Goal: Task Accomplishment & Management: Use online tool/utility

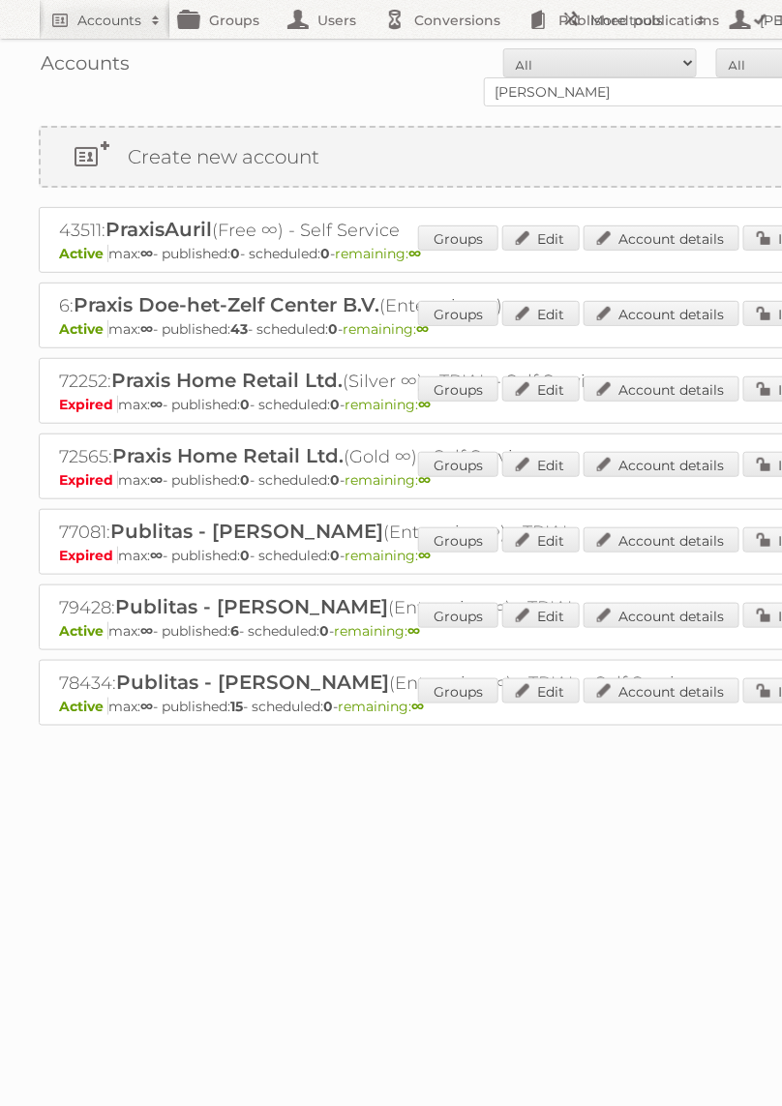
type input "[PERSON_NAME]"
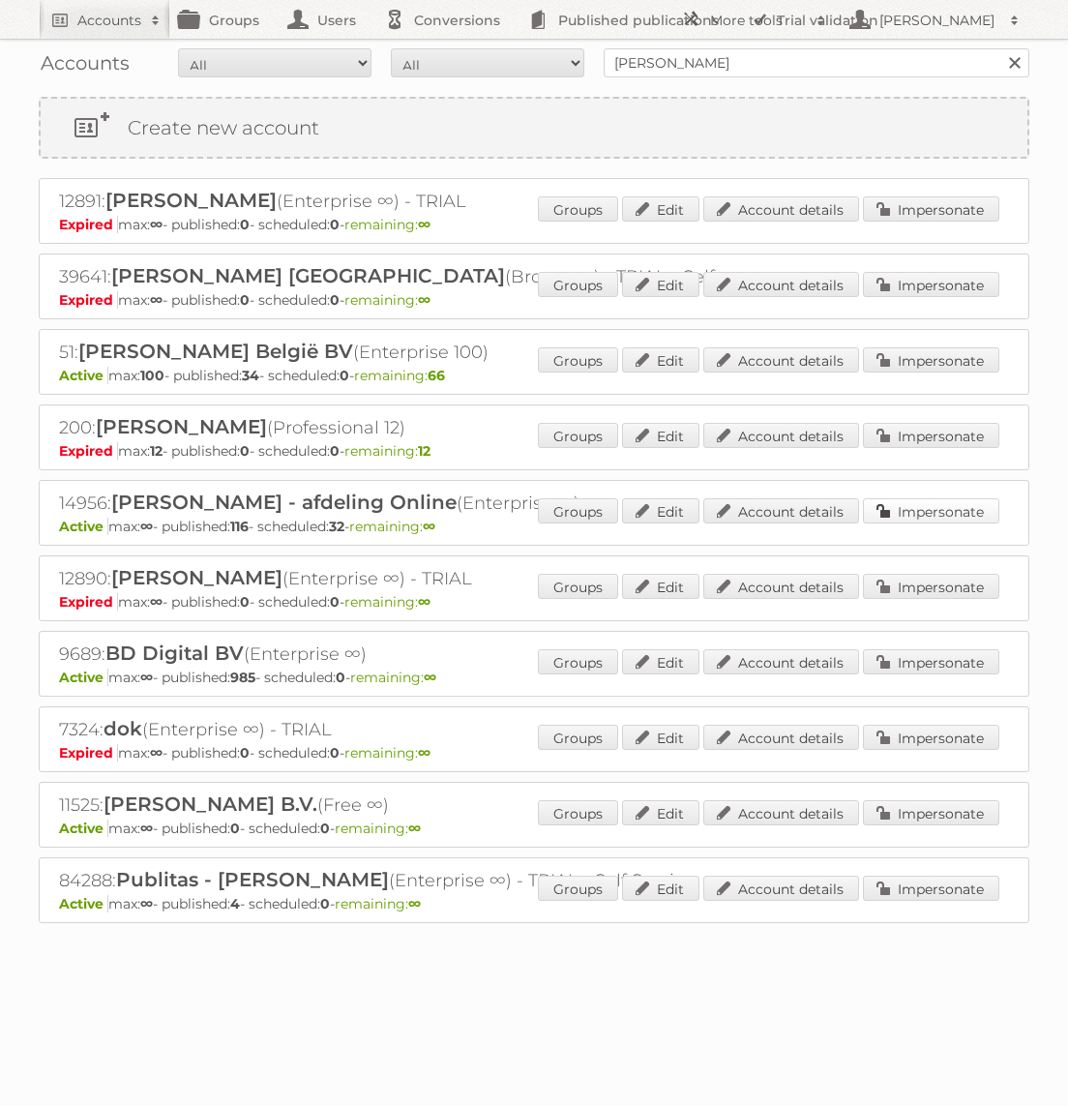
click at [781, 508] on link "Impersonate" at bounding box center [931, 510] width 136 height 25
click at [0, 0] on div at bounding box center [0, 0] width 0 height 0
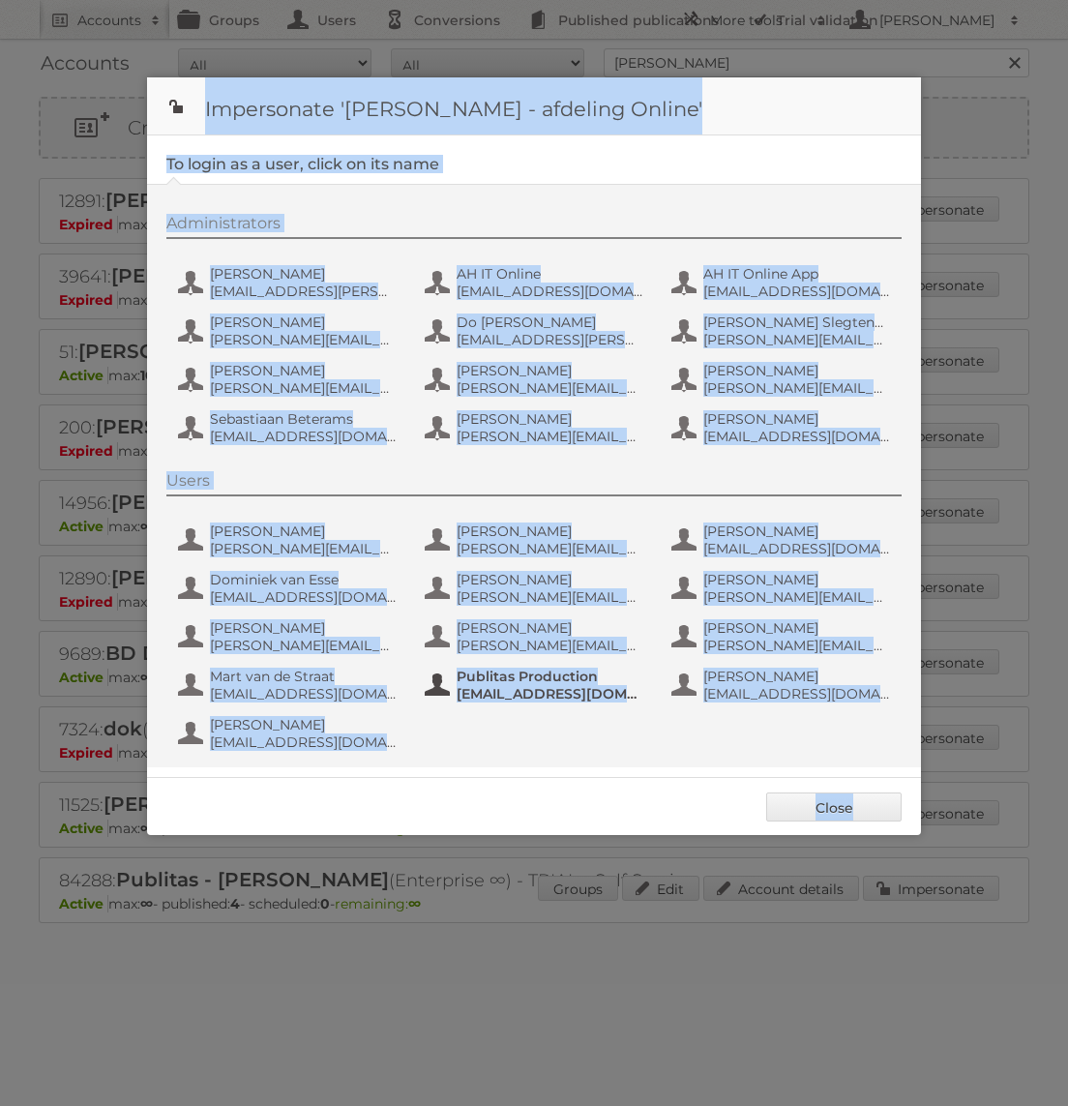
click at [483, 670] on span "Publitas Production" at bounding box center [551, 676] width 188 height 17
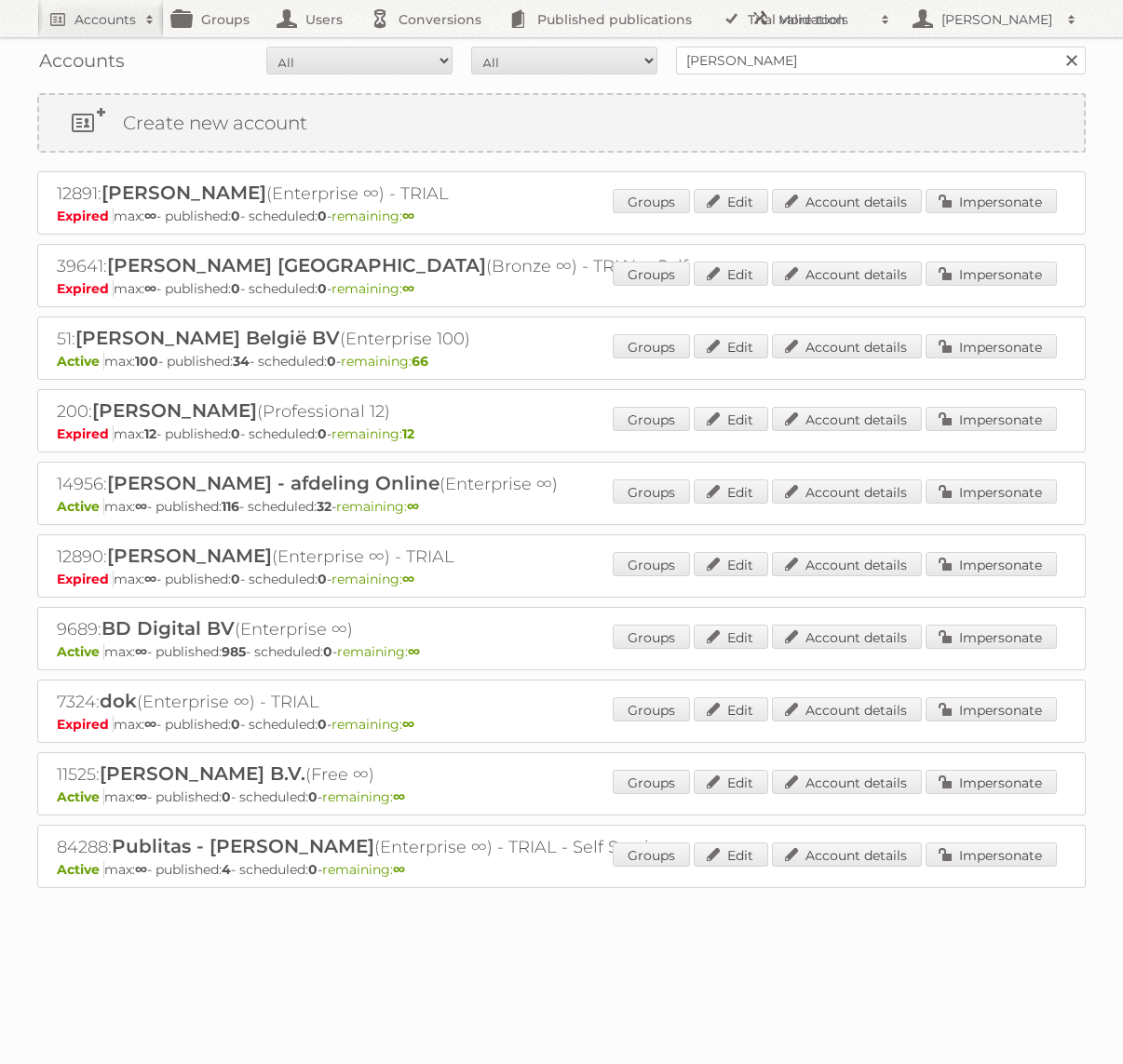
click at [752, 42] on div "Accounts All Active Expired Pending All Paid Trials Self service albert heijn S…" at bounding box center [561, 61] width 1048 height 46
click at [752, 51] on input "albert heijn" at bounding box center [881, 60] width 410 height 28
type input "Bruna"
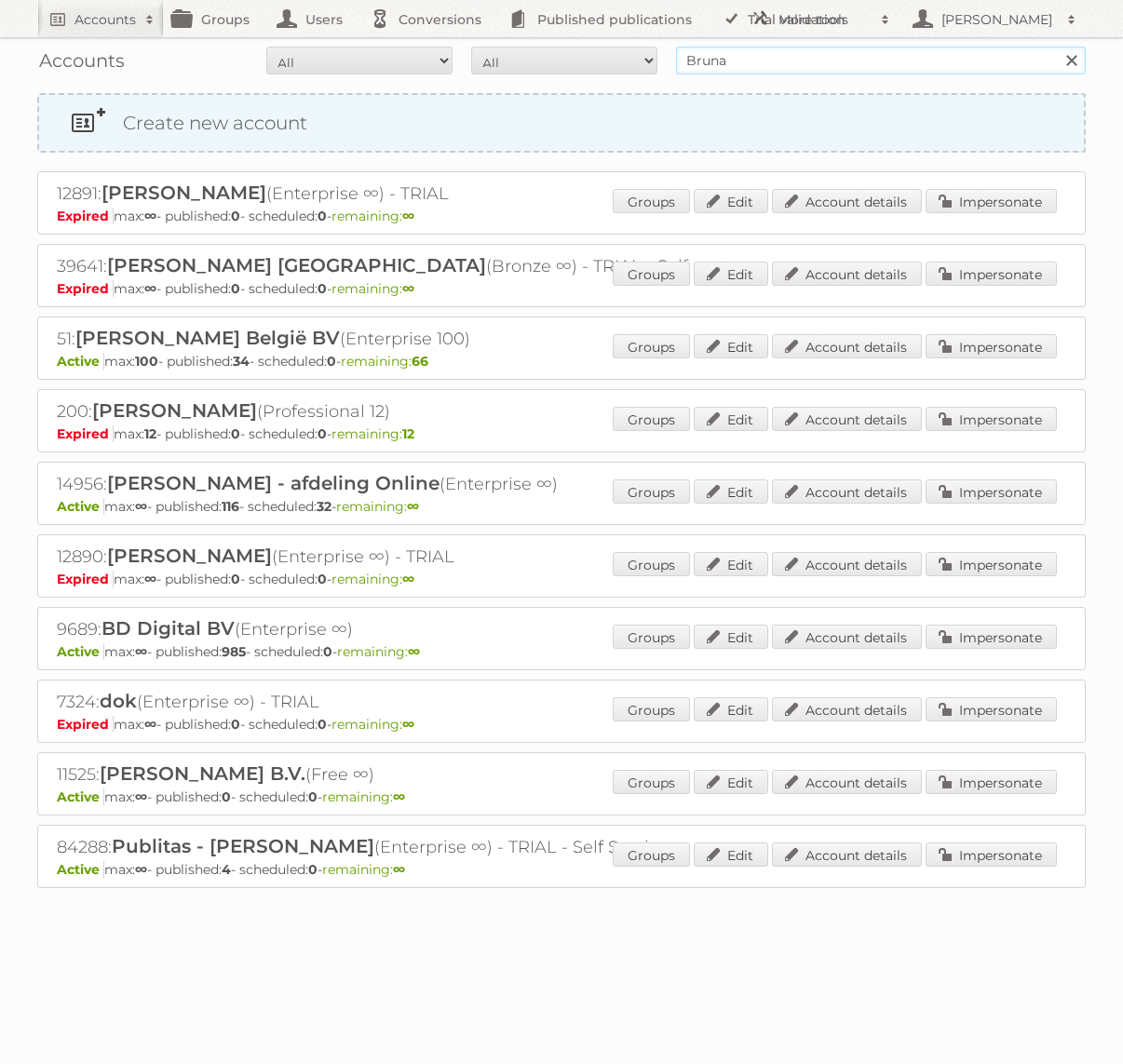
click at [752, 46] on input "Search" at bounding box center [1070, 60] width 28 height 28
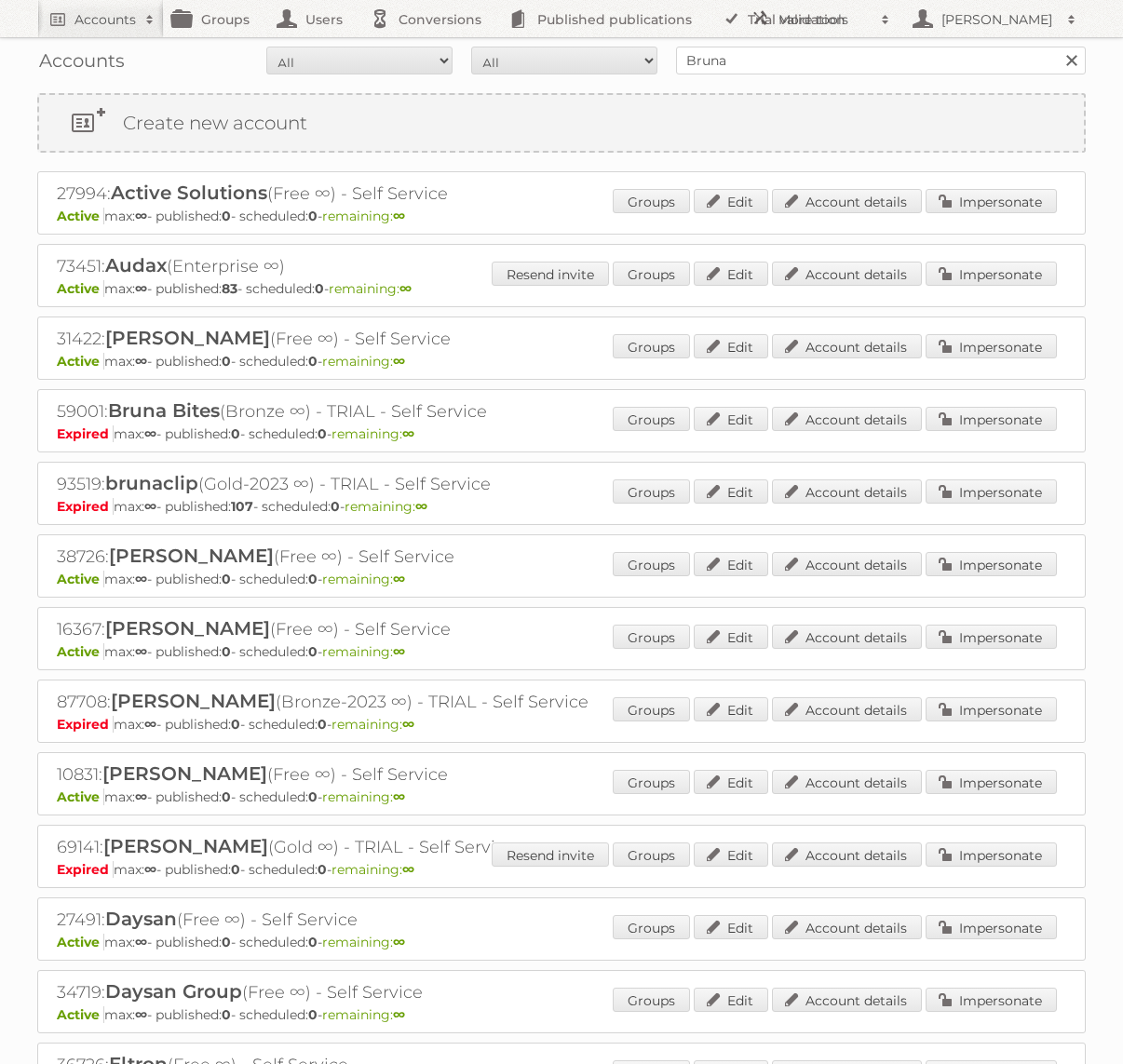
click at [982, 254] on div "73451: Audax (Enterprise ∞) Active max: ∞ - published: 83 - scheduled: 0 - rema…" at bounding box center [561, 275] width 1048 height 63
click at [982, 262] on link "Impersonate" at bounding box center [991, 273] width 131 height 24
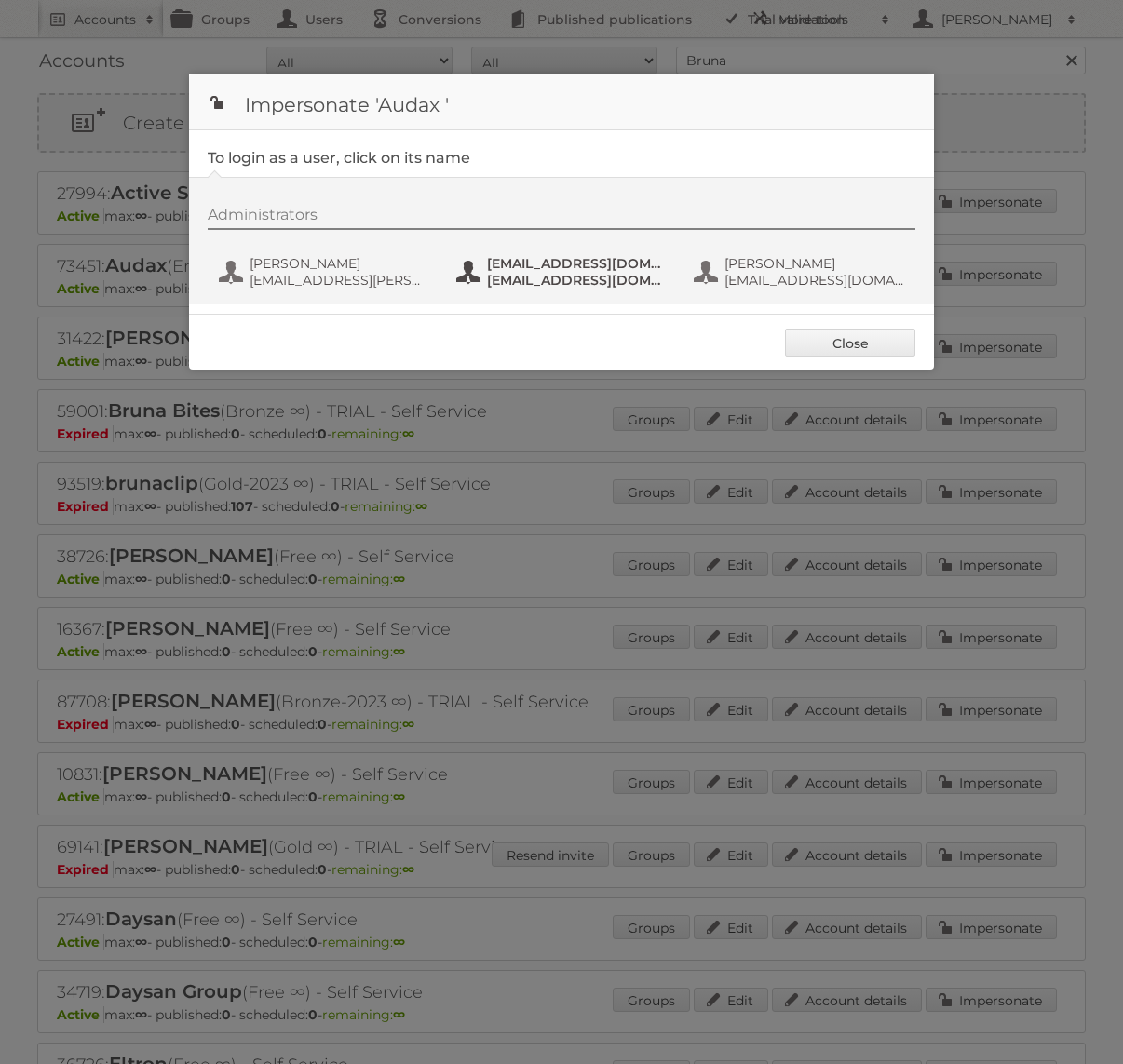
click at [606, 264] on span "fs+audax@publitas.com" at bounding box center [577, 263] width 181 height 16
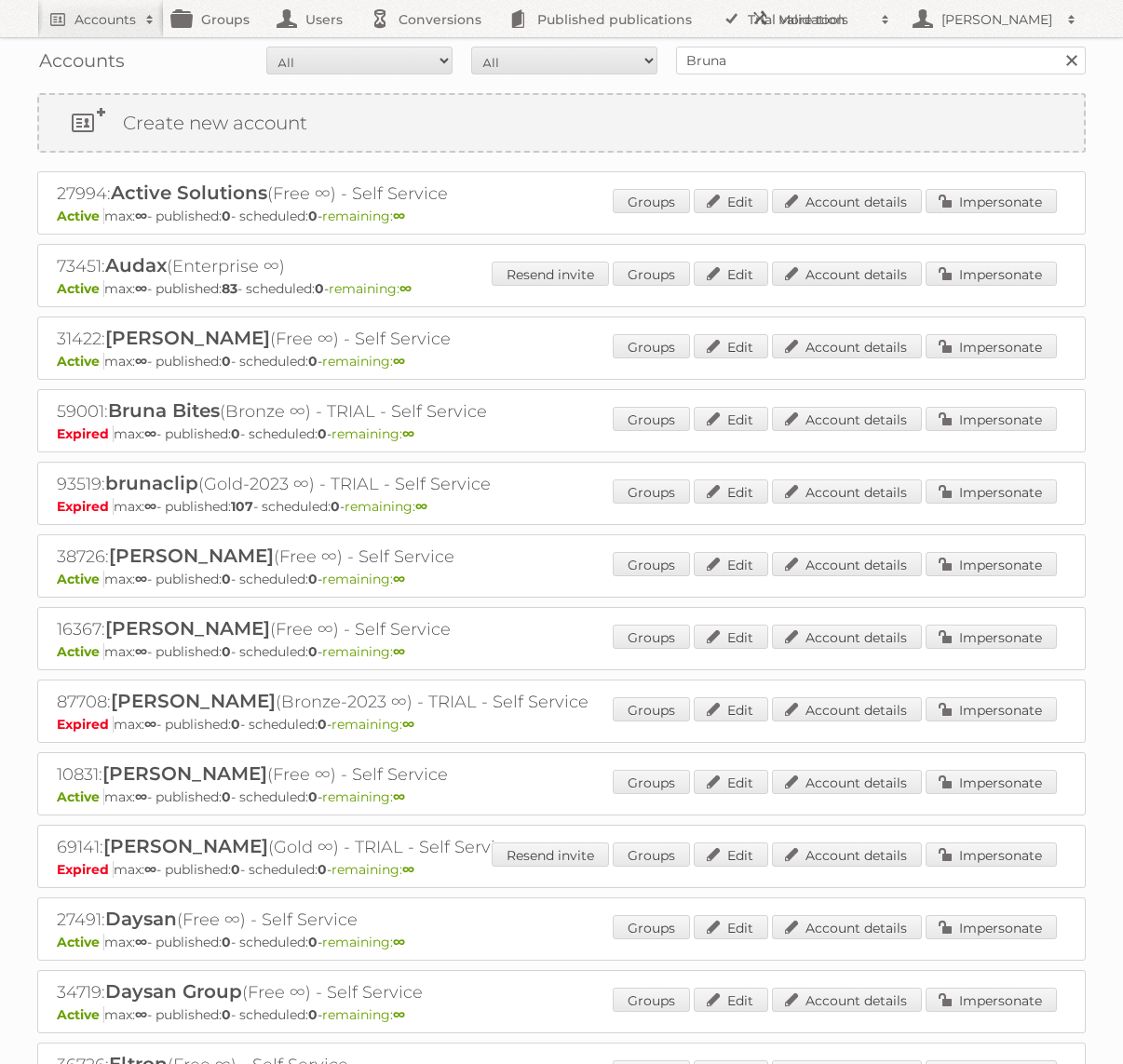
click at [748, 74] on div "Accounts All Active Expired Pending All Paid Trials Self service Bruna Search" at bounding box center [561, 61] width 1048 height 46
click at [747, 63] on input "Bruna" at bounding box center [881, 60] width 410 height 28
click at [824, 50] on input "Bruna" at bounding box center [881, 60] width 410 height 28
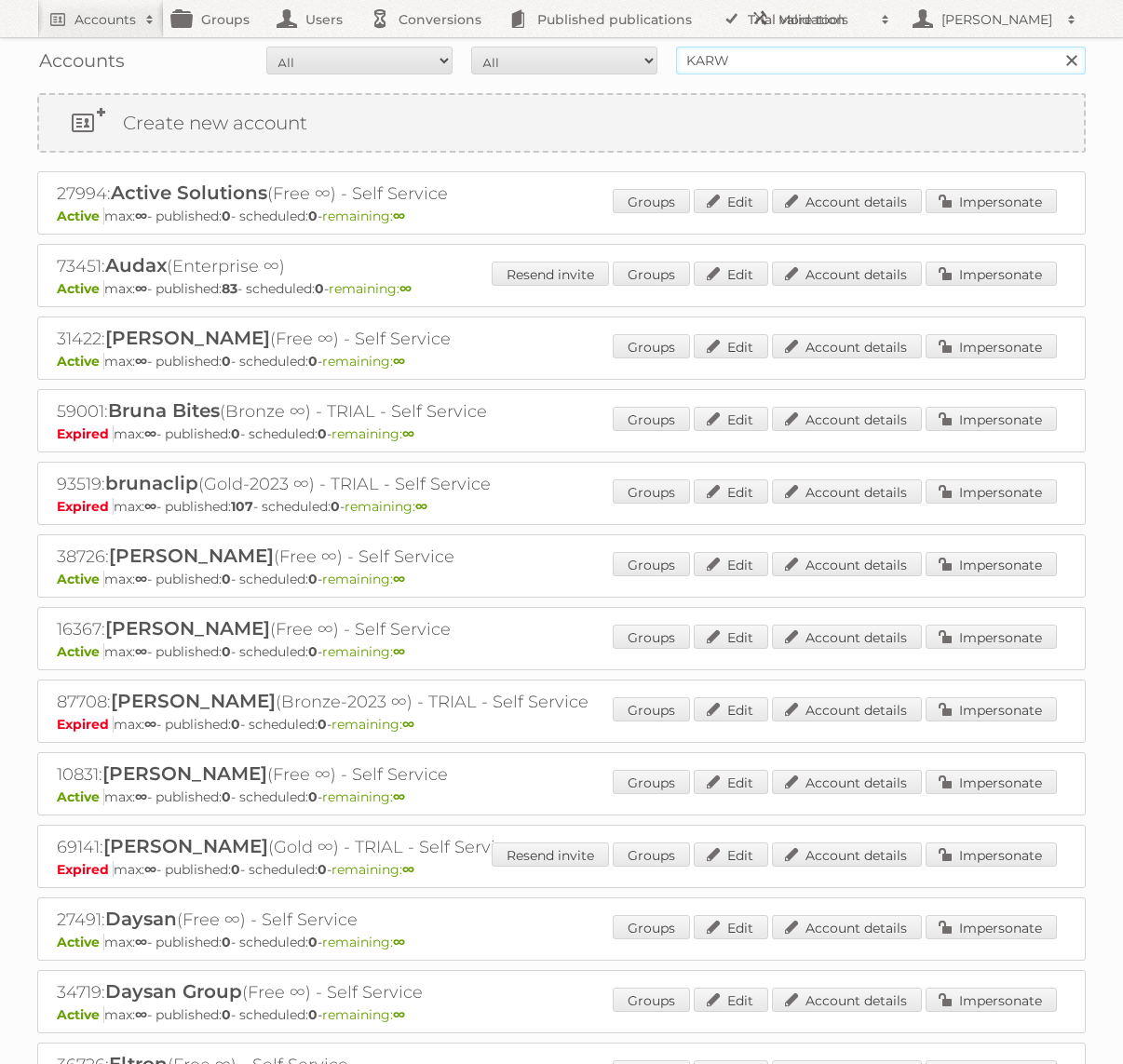
type input "KARWEI"
click at [1057, 46] on input "Search" at bounding box center [1070, 60] width 28 height 28
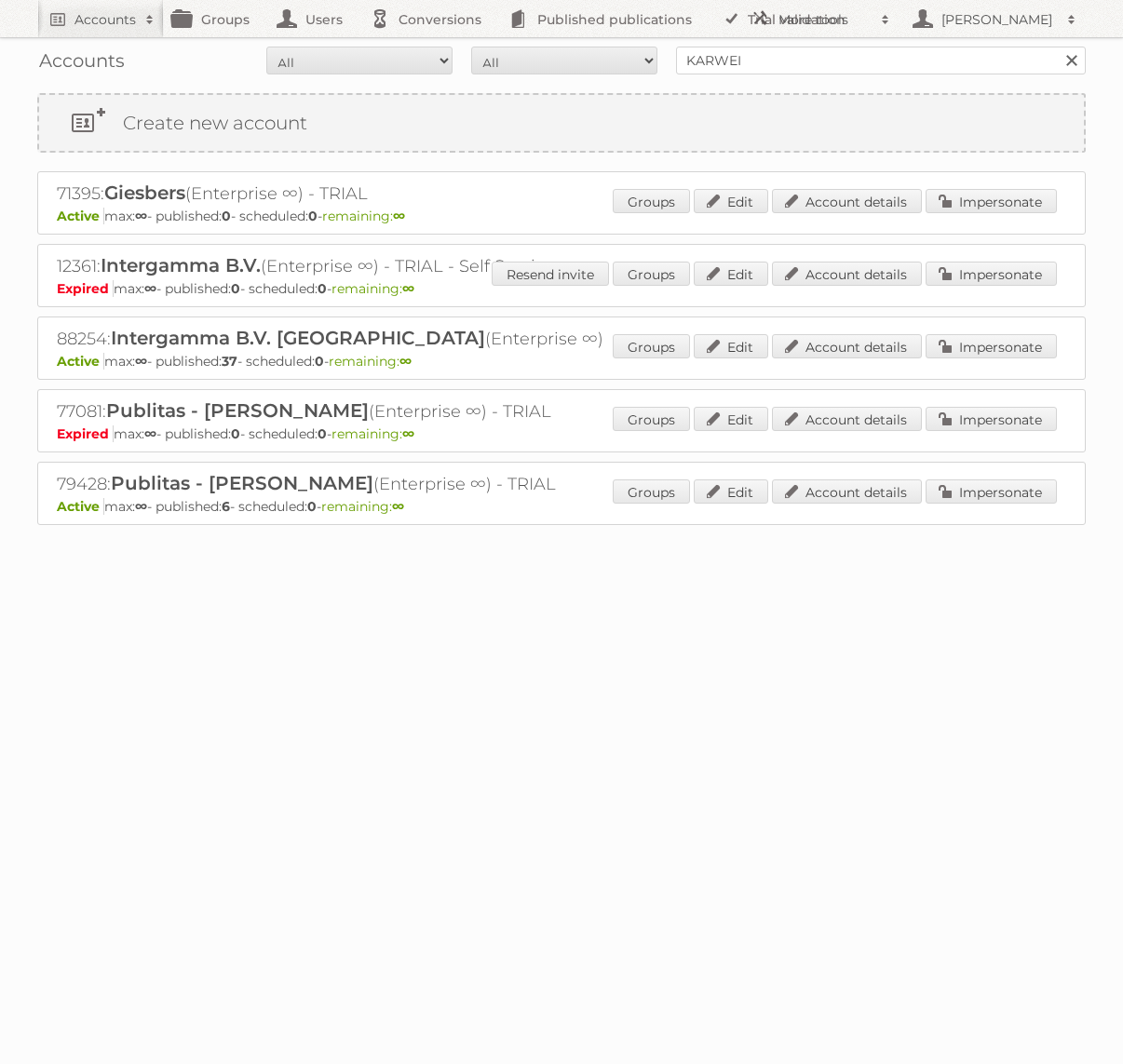
click at [976, 358] on div "Groups Edit Account details Impersonate" at bounding box center [835, 347] width 445 height 28
click at [976, 352] on link "Impersonate" at bounding box center [991, 345] width 131 height 24
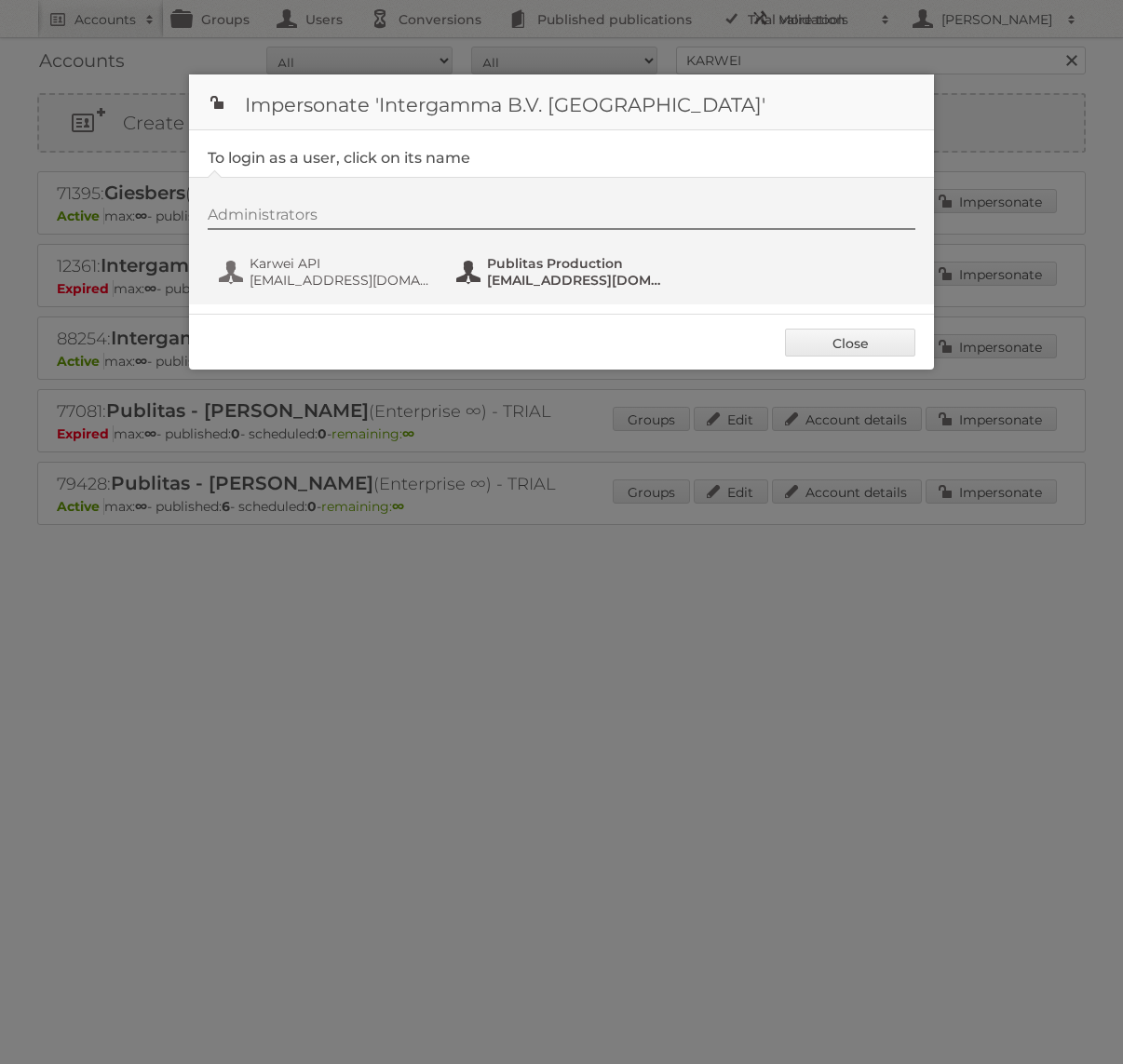
click at [591, 278] on span "fs+karwei@publitas.com" at bounding box center [577, 280] width 181 height 16
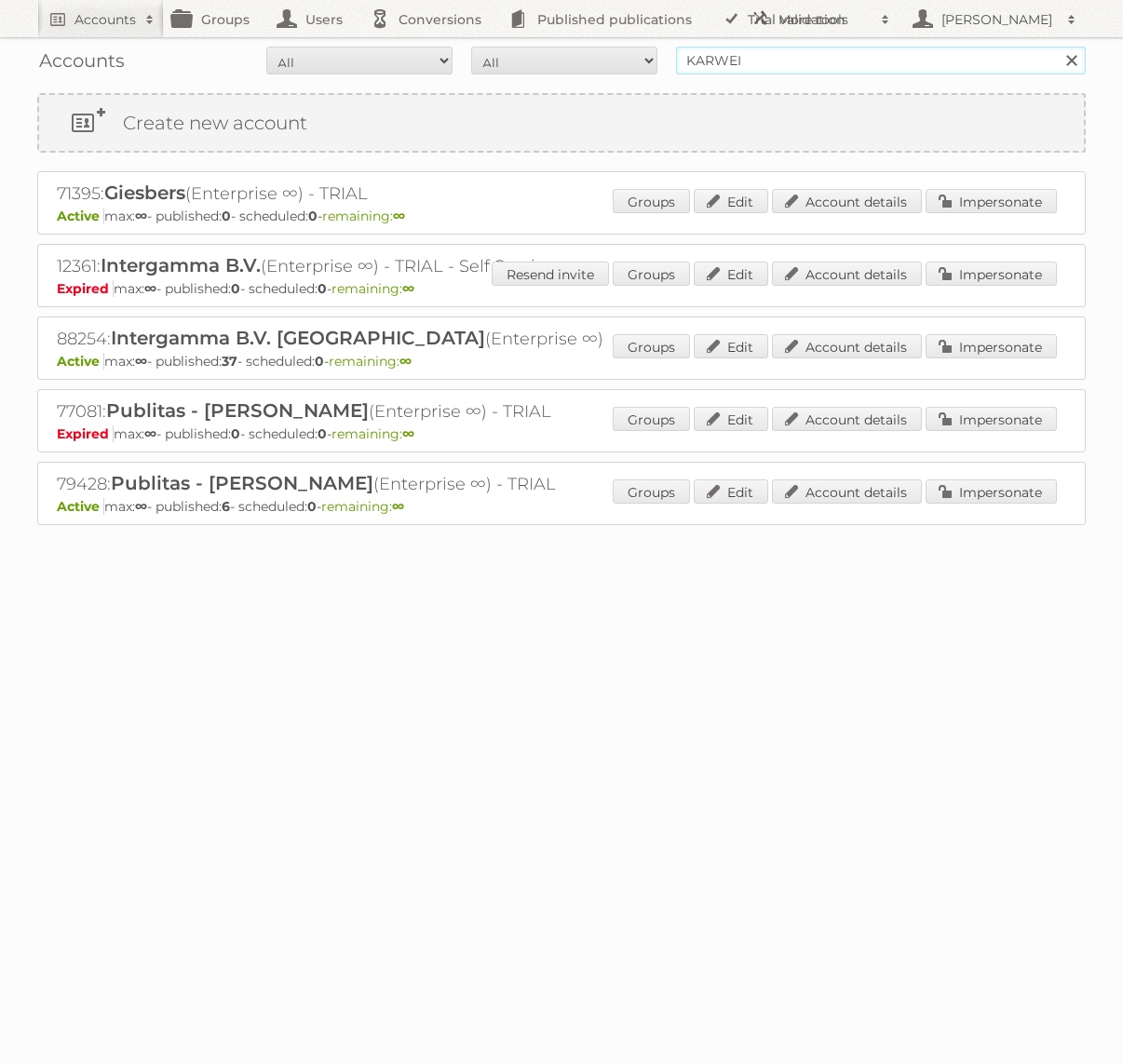
click at [720, 54] on input "KARWEI" at bounding box center [881, 60] width 410 height 28
type input "horesca"
click at [1057, 46] on input "Search" at bounding box center [1070, 60] width 28 height 28
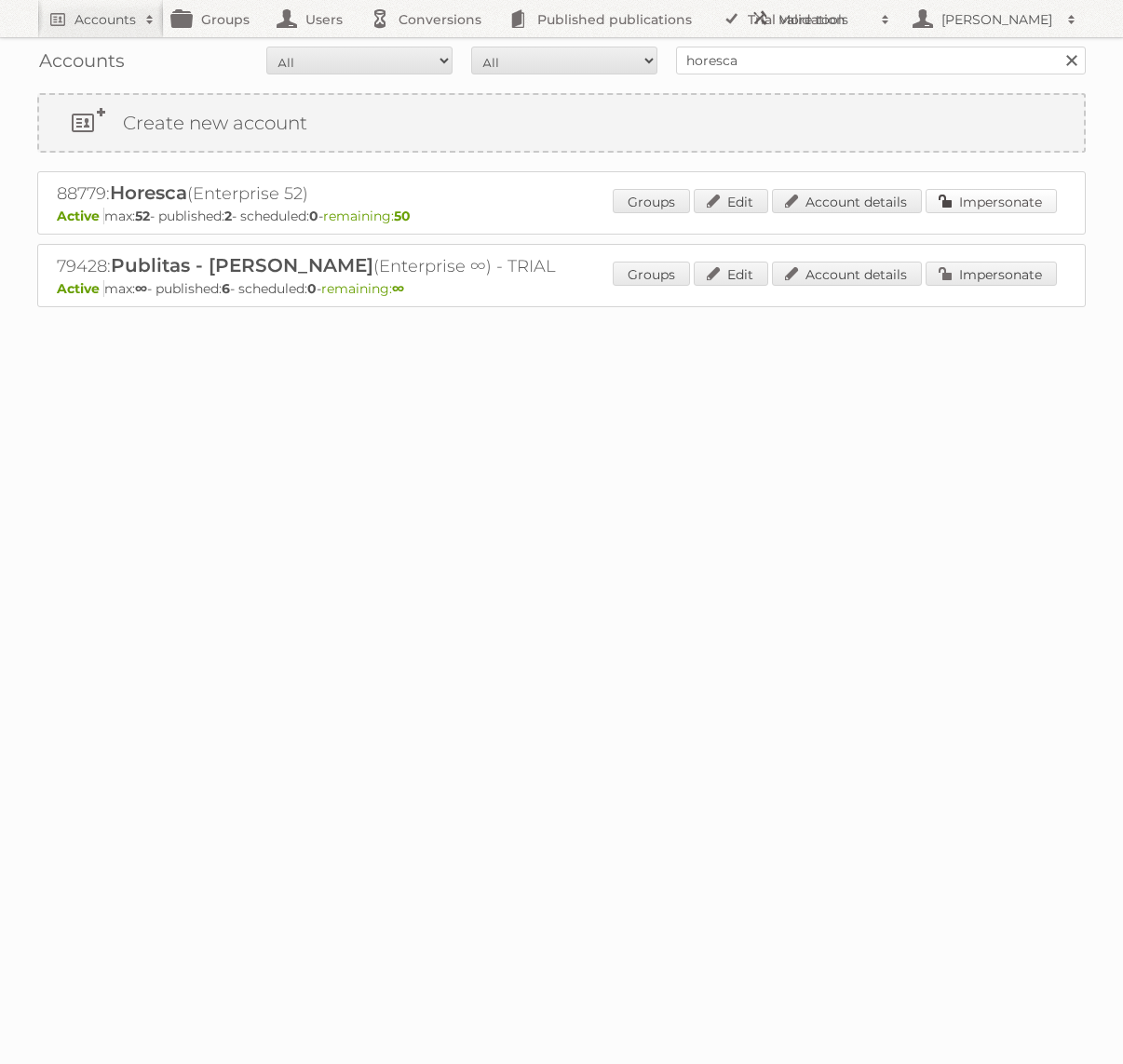
click at [964, 190] on link "Impersonate" at bounding box center [991, 200] width 131 height 24
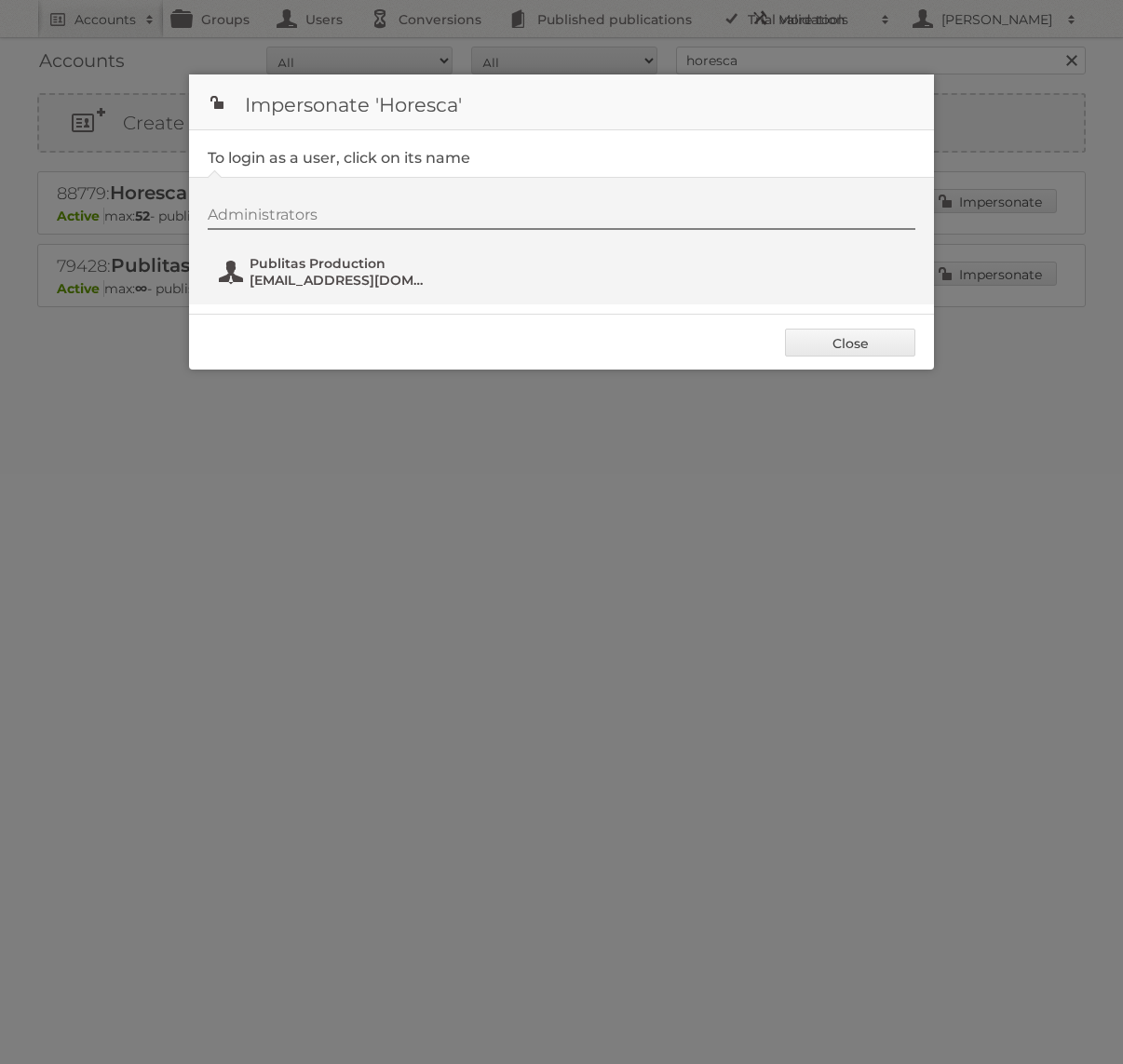
click at [290, 276] on span "[EMAIL_ADDRESS][DOMAIN_NAME]" at bounding box center [340, 280] width 181 height 16
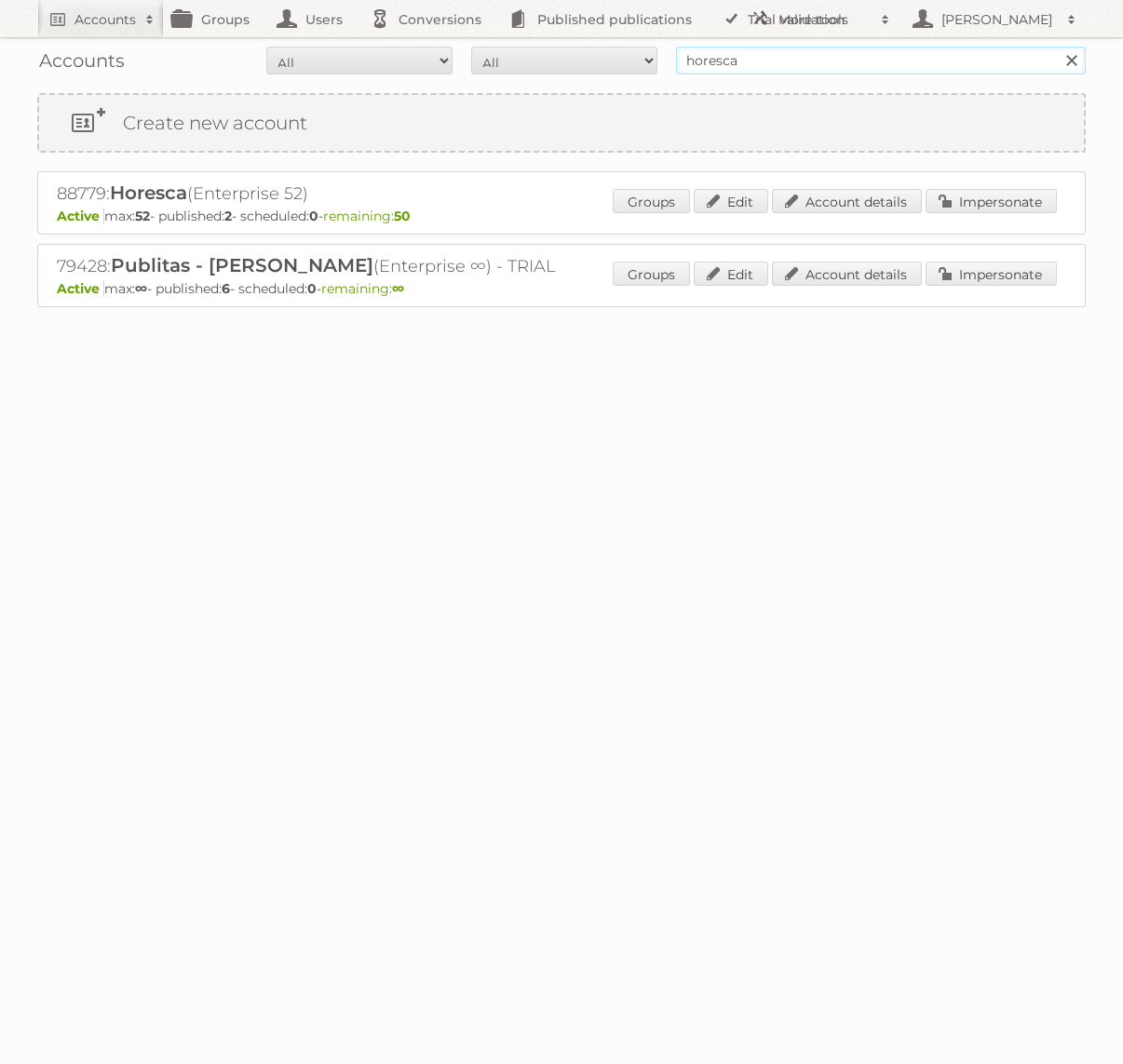
click at [702, 48] on input "horesca" at bounding box center [881, 60] width 410 height 28
type input "Holland & Barrett"
click at [1057, 46] on input "Search" at bounding box center [1070, 60] width 28 height 28
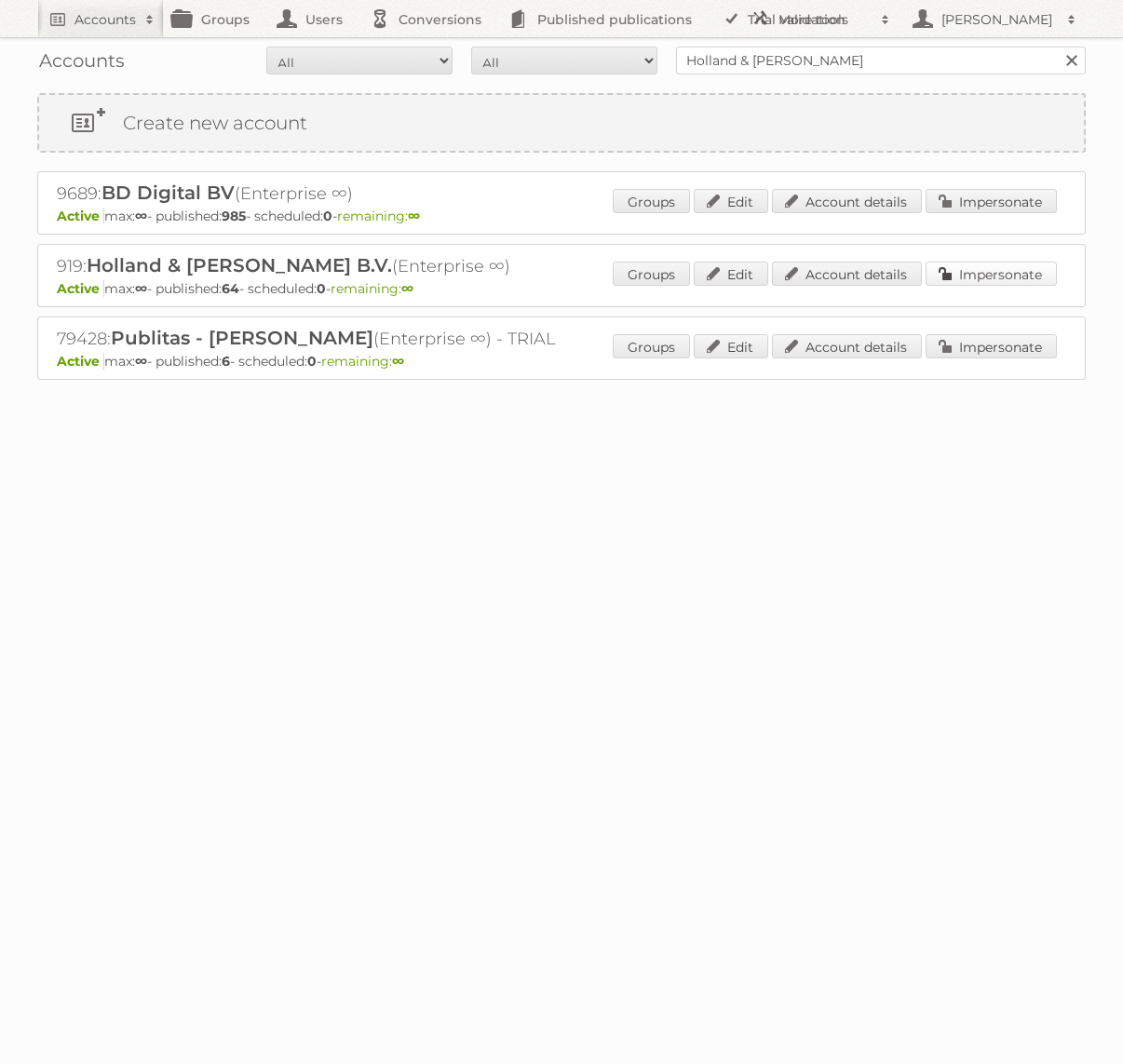
click at [962, 277] on link "Impersonate" at bounding box center [991, 273] width 131 height 24
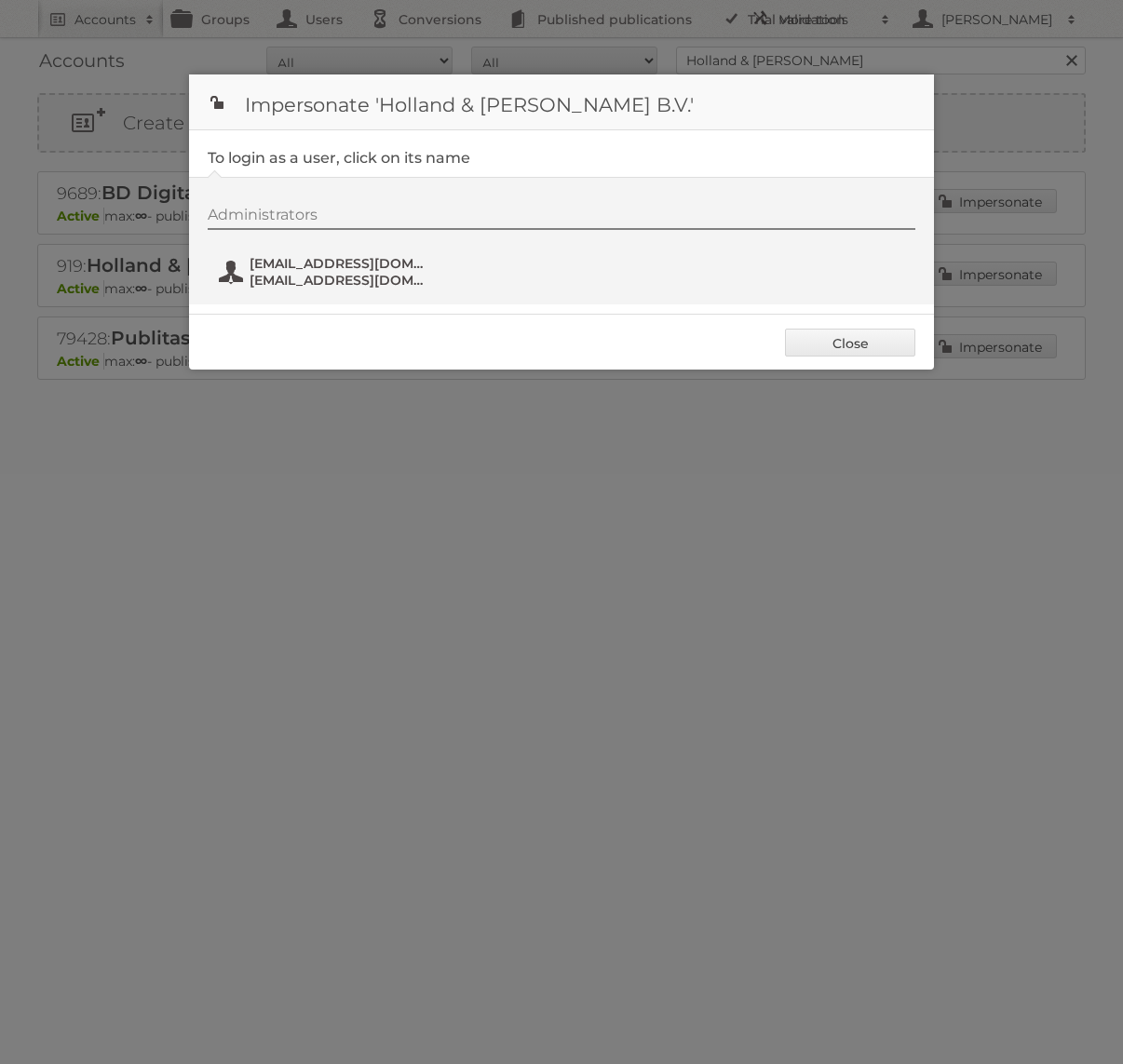
click at [339, 283] on span "fs+hollandbarrett@publitas.com" at bounding box center [340, 280] width 181 height 16
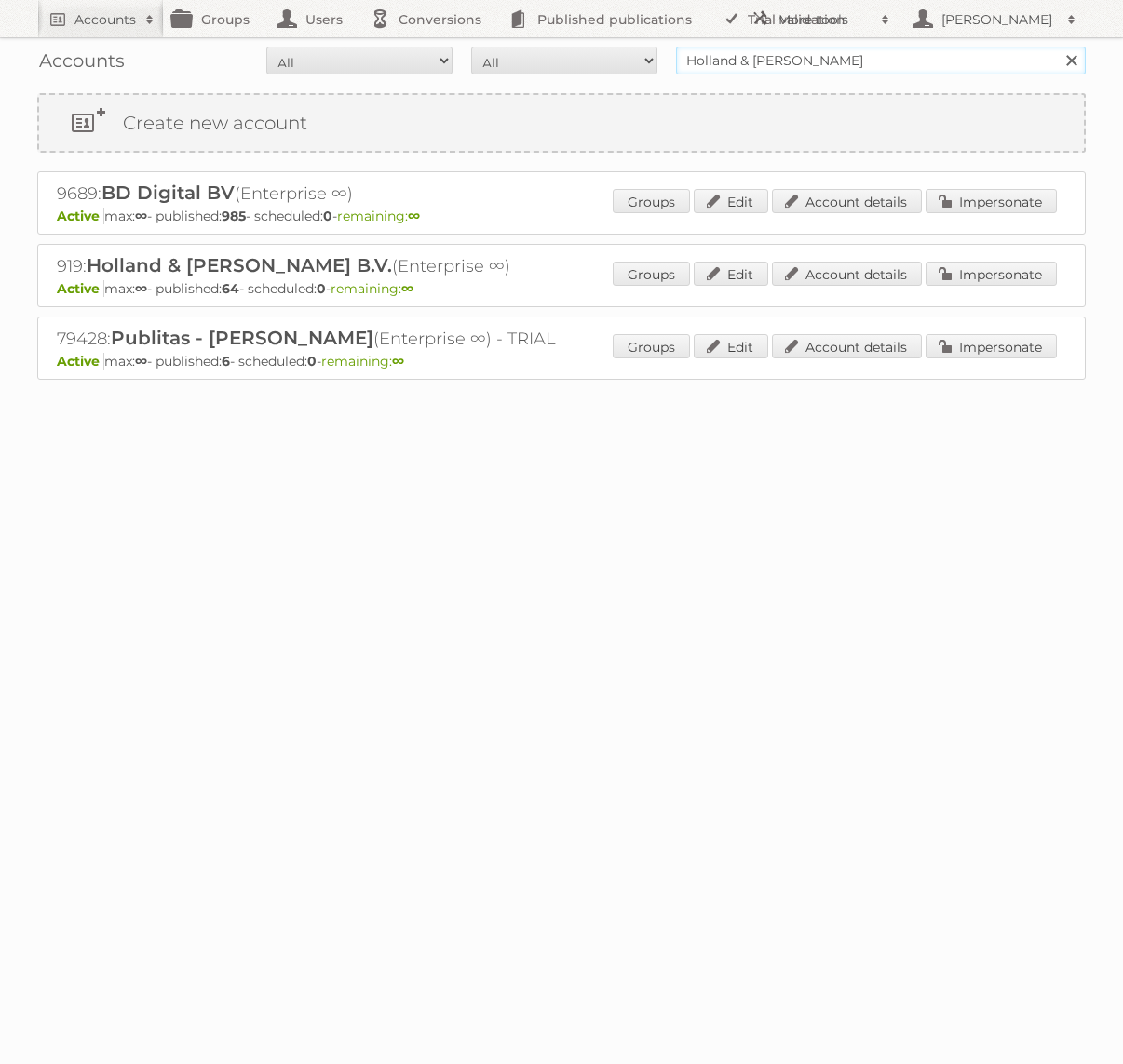
click at [722, 59] on input "Holland & Barrett" at bounding box center [881, 60] width 410 height 28
type input "Aldi Süd"
click at [1057, 46] on input "Search" at bounding box center [1070, 60] width 28 height 28
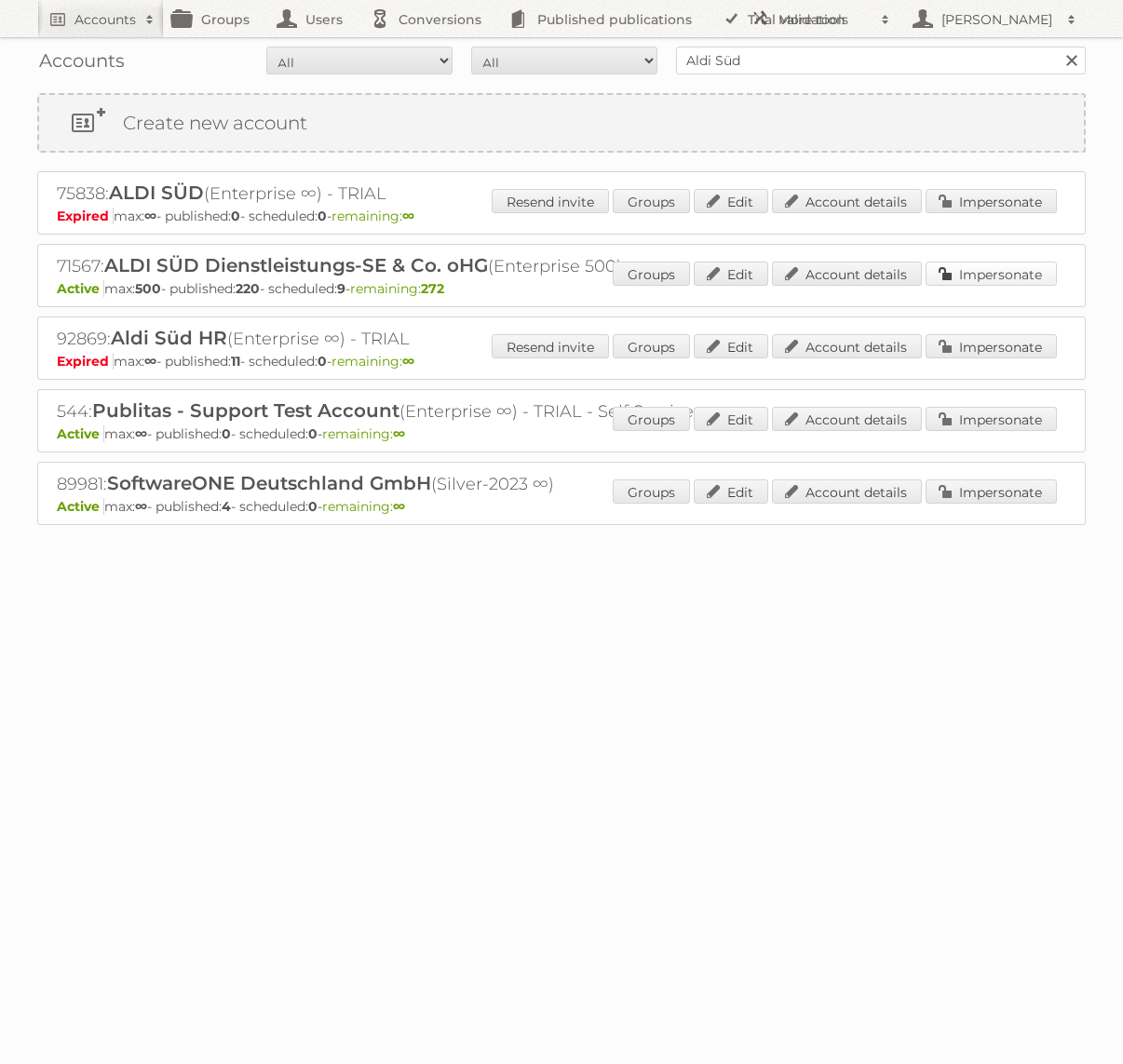
click at [996, 274] on link "Impersonate" at bounding box center [991, 273] width 131 height 24
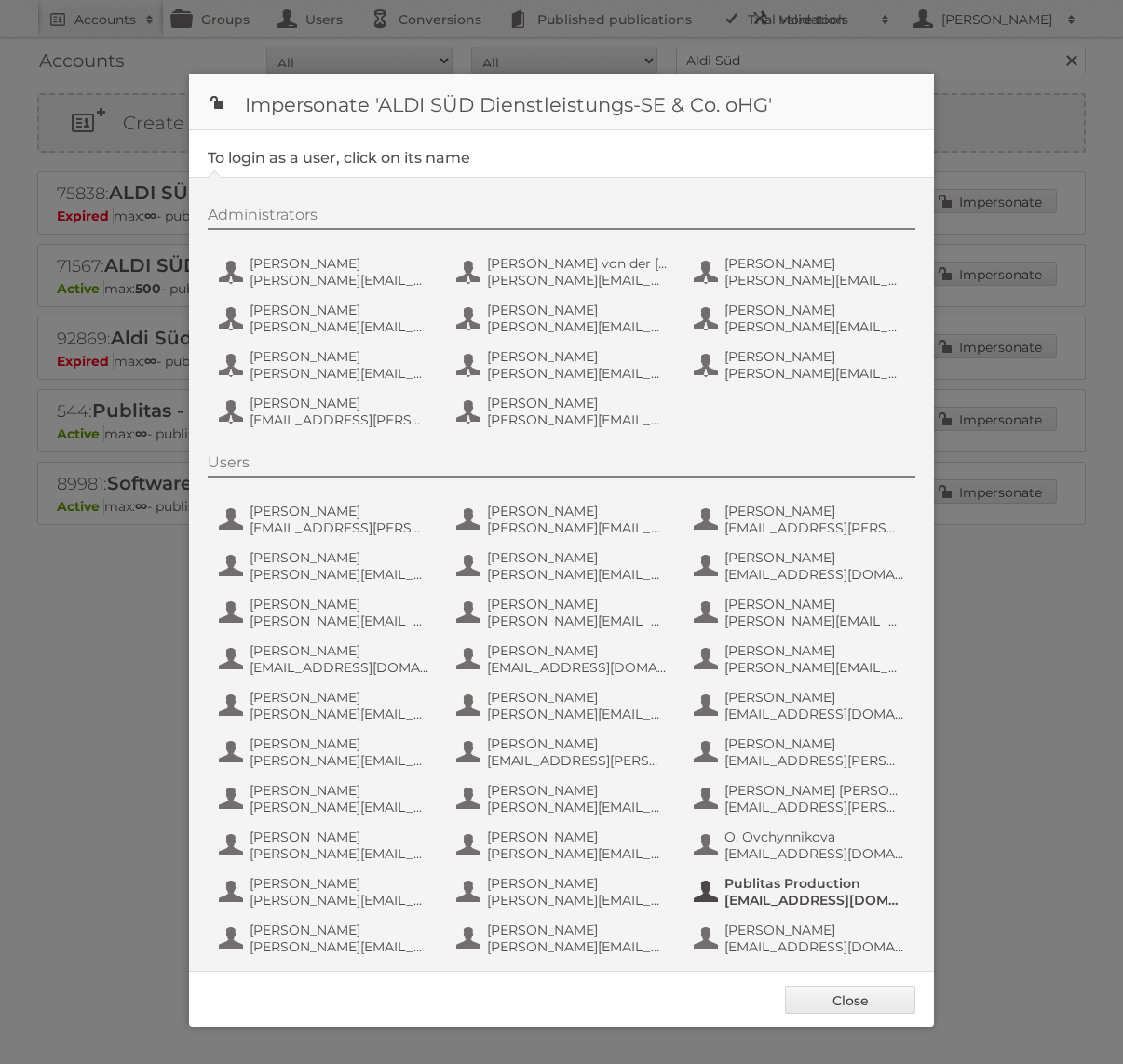
click at [768, 902] on span "[EMAIL_ADDRESS][DOMAIN_NAME]" at bounding box center [815, 899] width 181 height 16
